Goal: Manage account settings

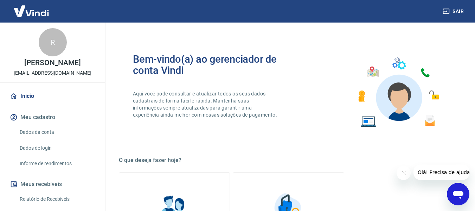
click at [34, 13] on img at bounding box center [31, 10] width 46 height 21
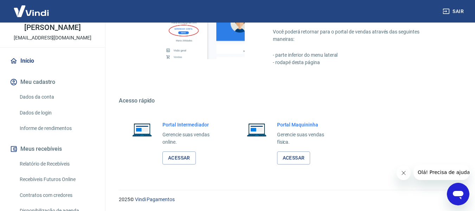
scroll to position [366, 0]
click at [185, 158] on link "Acessar" at bounding box center [178, 156] width 33 height 13
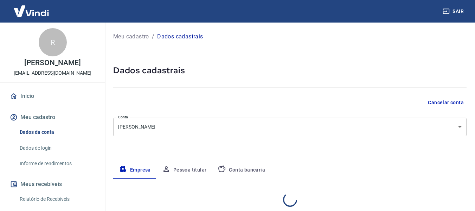
select select "MG"
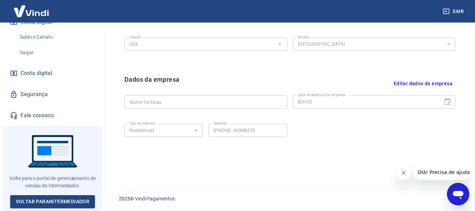
scroll to position [249, 0]
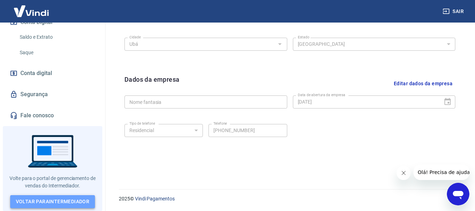
click at [64, 200] on link "Voltar para Intermediador" at bounding box center [52, 201] width 85 height 13
